Goal: Transaction & Acquisition: Purchase product/service

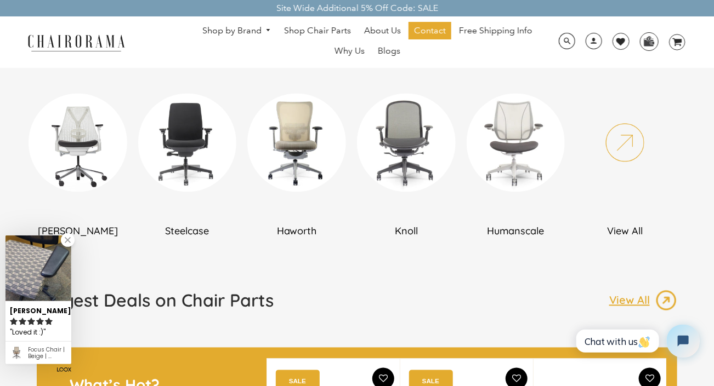
scroll to position [657, 0]
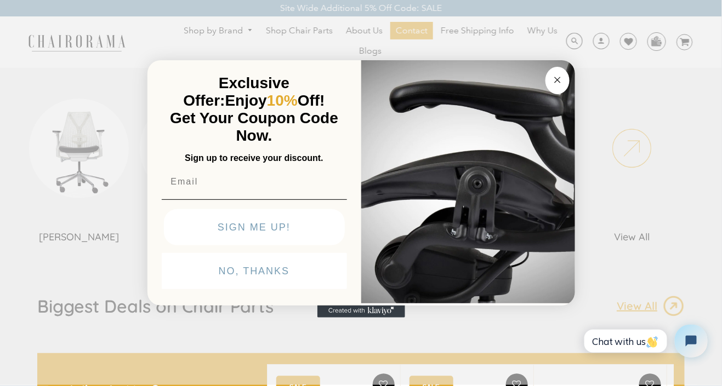
click at [557, 77] on circle "Close dialog" at bounding box center [557, 79] width 13 height 13
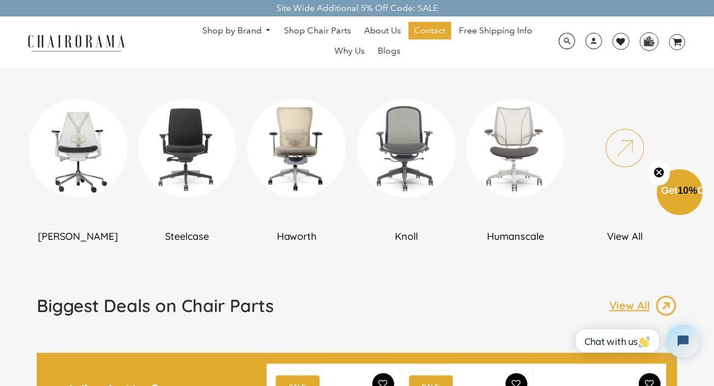
click at [190, 155] on img at bounding box center [187, 148] width 99 height 99
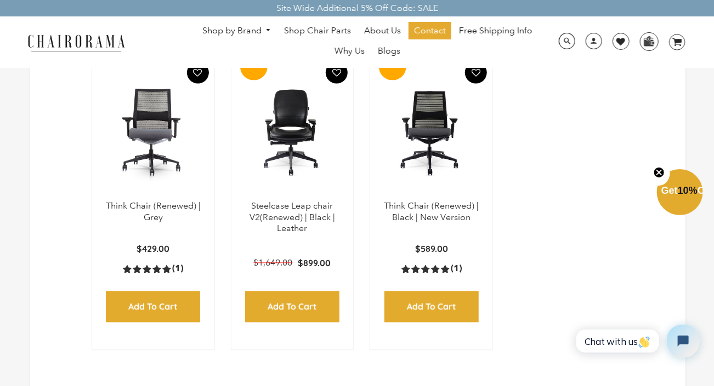
scroll to position [682, 0]
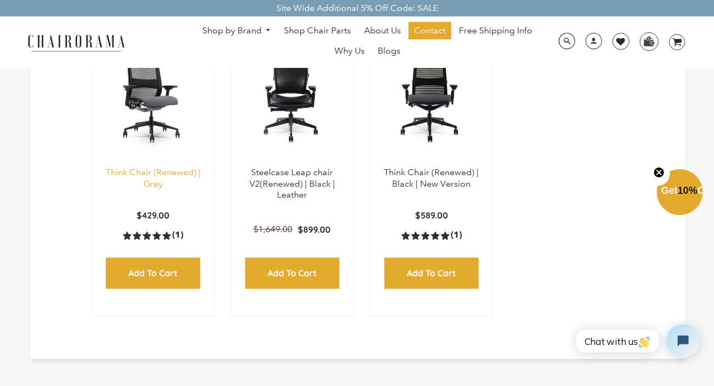
click at [135, 175] on link "Think Chair (Renewed) | Grey" at bounding box center [153, 179] width 95 height 22
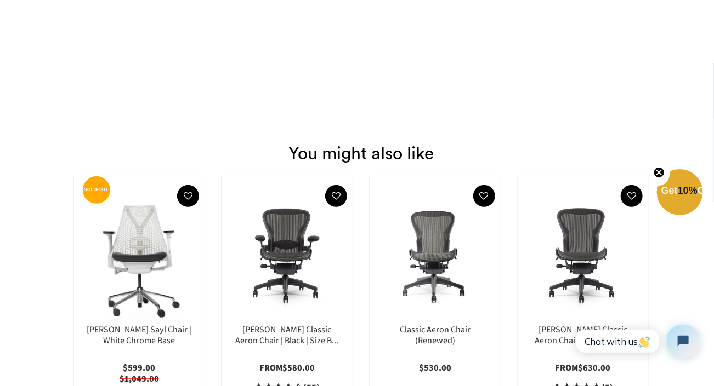
scroll to position [1753, 0]
